Goal: Task Accomplishment & Management: Complete application form

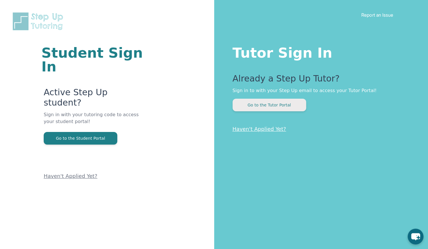
click at [272, 105] on button "Go to the Tutor Portal" at bounding box center [269, 105] width 74 height 13
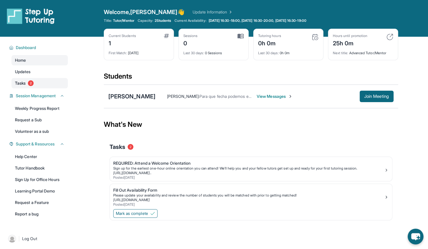
click at [29, 82] on span "2" at bounding box center [31, 83] width 6 height 6
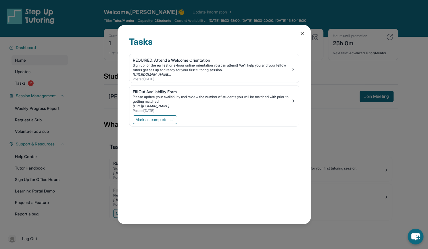
click at [303, 38] on div "Tasks REQUIRED: Attend a Welcome Orientation Sign up for the earliest one-hour …" at bounding box center [214, 124] width 193 height 199
click at [303, 32] on icon at bounding box center [302, 34] width 6 height 6
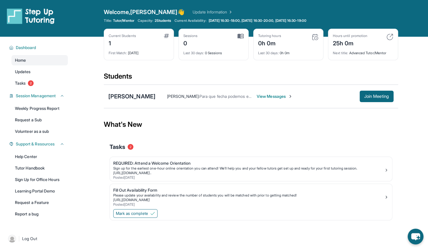
click at [293, 96] on span "View Messages" at bounding box center [275, 97] width 36 height 6
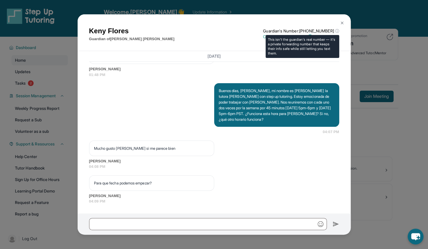
scroll to position [443, 0]
click at [337, 28] on div "Keny Flores Guardian of Adriell Vladimir Martinez Flores Guardian's Number: +14…" at bounding box center [214, 34] width 250 height 16
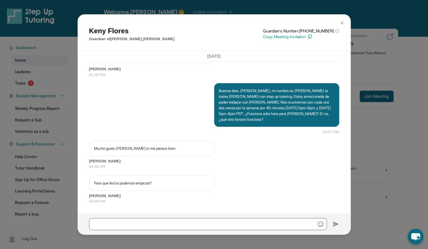
click at [344, 22] on button at bounding box center [341, 22] width 11 height 11
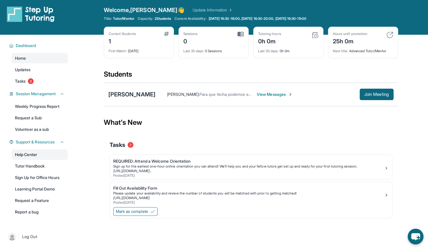
scroll to position [2, 0]
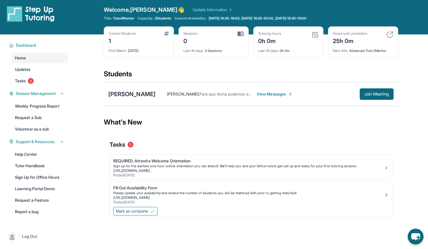
click at [39, 14] on img at bounding box center [31, 14] width 48 height 16
click at [151, 169] on link "https://calendly.com/stepup-tut/welcome-orientatio..." at bounding box center [132, 171] width 38 height 4
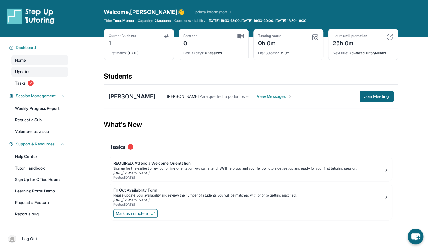
click at [29, 71] on span "Updates" at bounding box center [23, 72] width 16 height 6
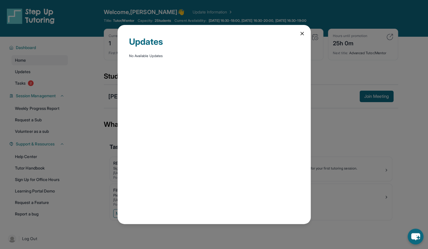
click at [298, 31] on div "Updates No Available Updates" at bounding box center [214, 124] width 193 height 199
click at [301, 34] on icon at bounding box center [302, 34] width 6 height 6
